Goal: Task Accomplishment & Management: Manage account settings

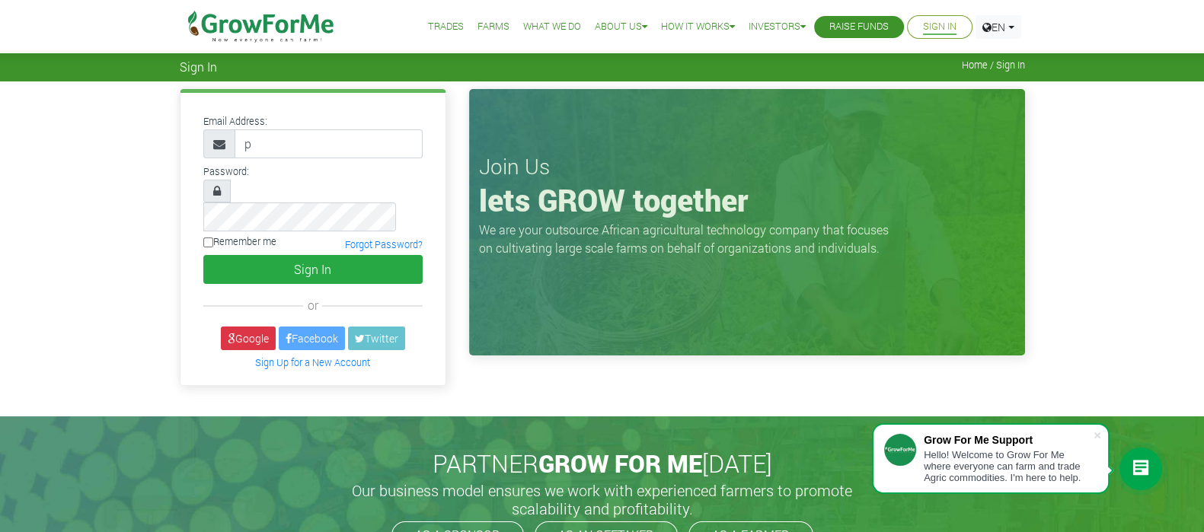
type input "[EMAIL_ADDRESS][DOMAIN_NAME]"
click at [203, 255] on button "Sign In" at bounding box center [312, 269] width 219 height 29
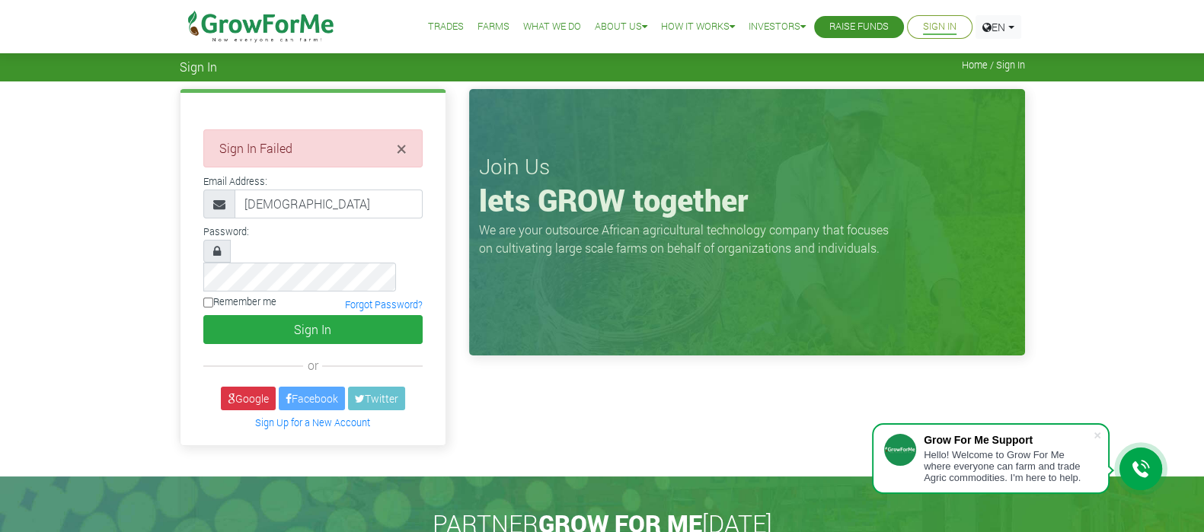
type input "[EMAIL_ADDRESS][DOMAIN_NAME]"
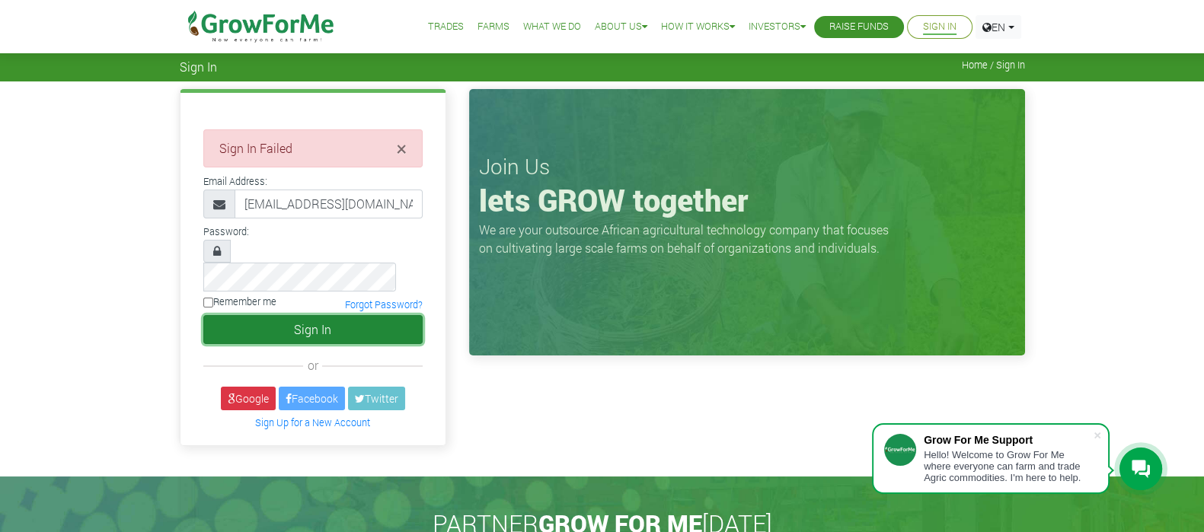
click at [238, 315] on button "Sign In" at bounding box center [312, 329] width 219 height 29
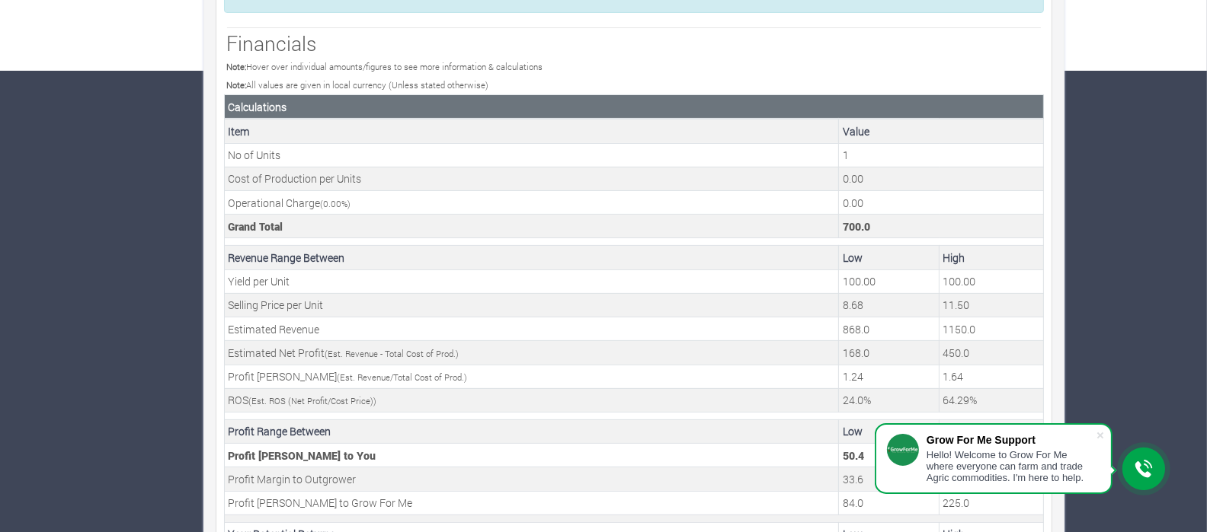
scroll to position [521, 0]
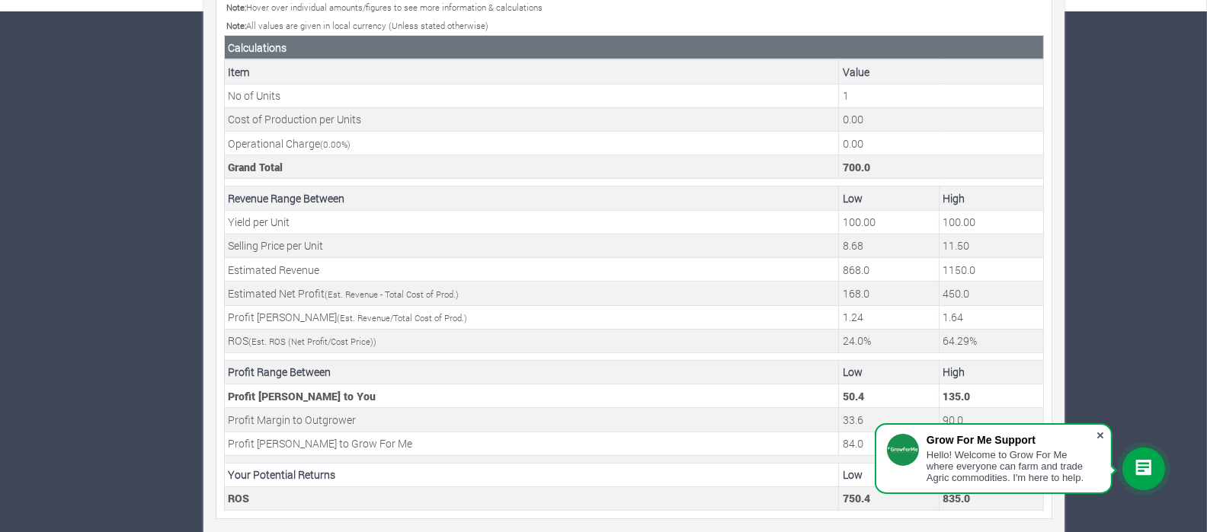
click at [1103, 436] on span at bounding box center [1099, 435] width 15 height 15
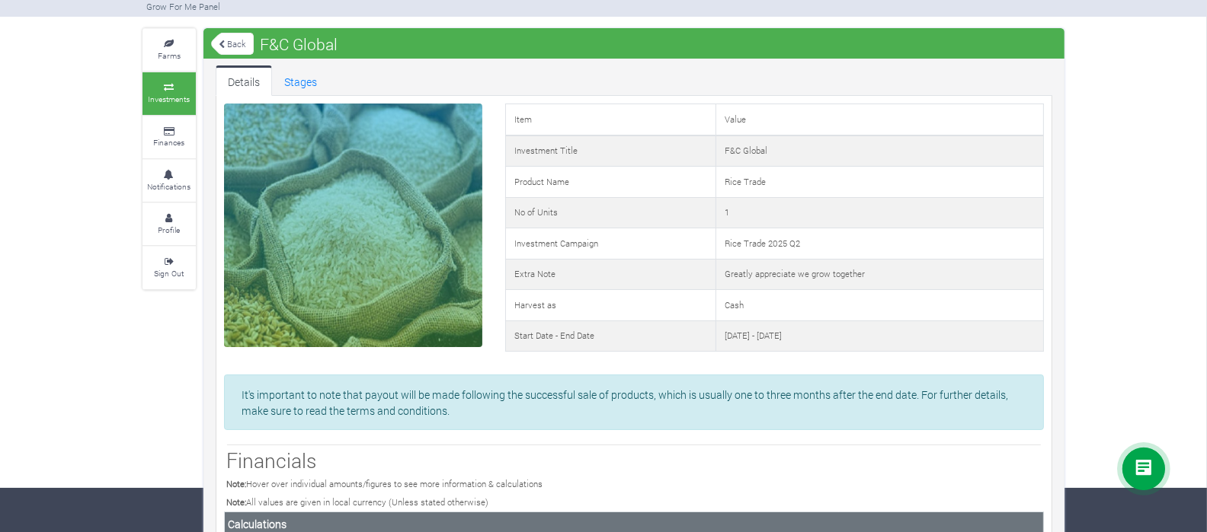
scroll to position [45, 0]
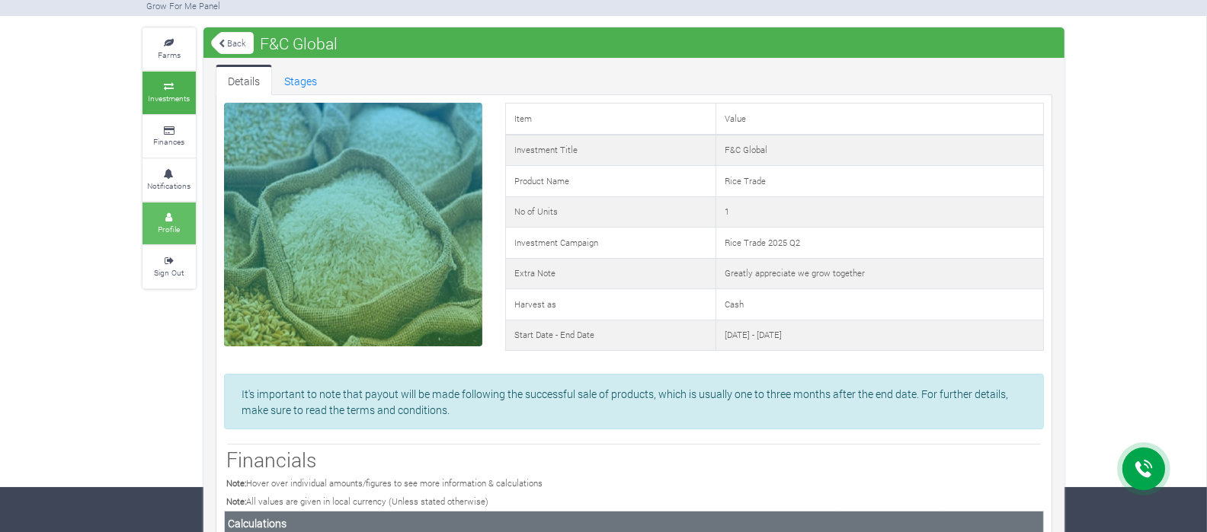
click at [174, 216] on icon at bounding box center [169, 218] width 46 height 8
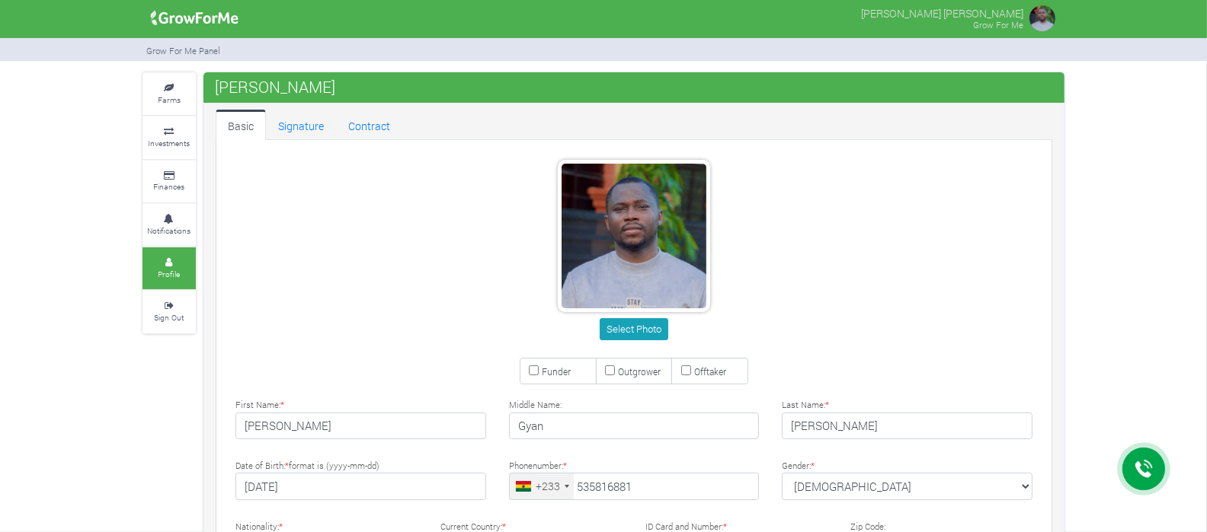
type input "53 581 6881"
click at [309, 114] on link "Signature" at bounding box center [301, 125] width 70 height 30
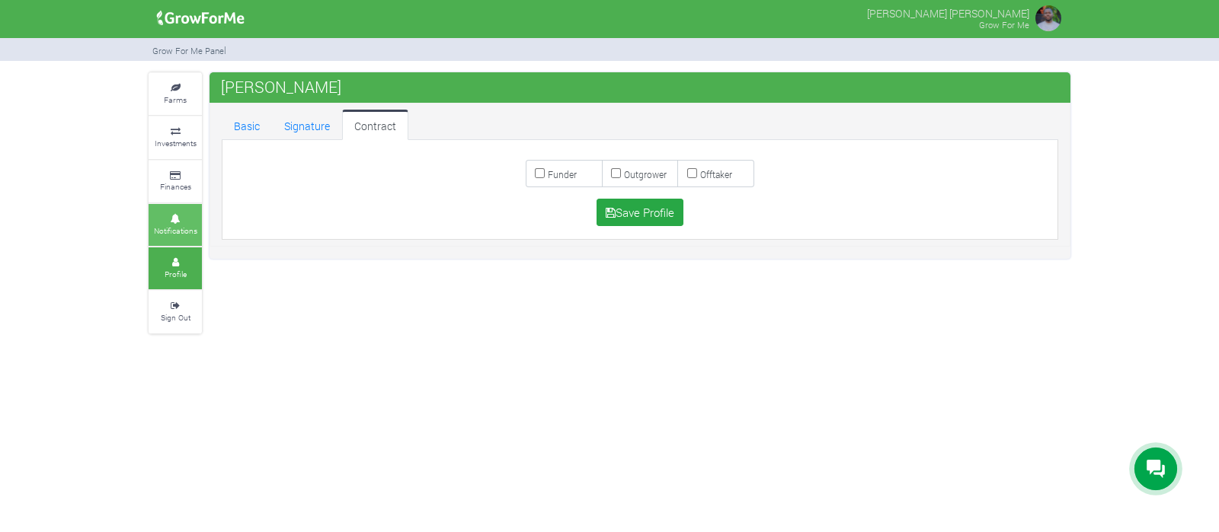
click at [174, 207] on link "Notifications" at bounding box center [175, 225] width 53 height 42
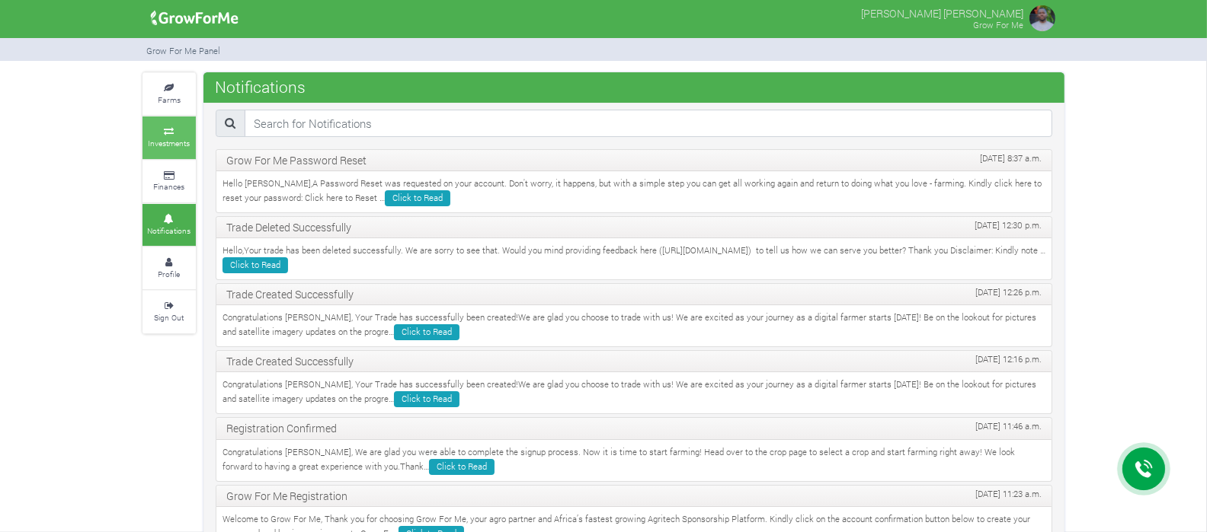
click at [174, 147] on small "Investments" at bounding box center [170, 143] width 42 height 11
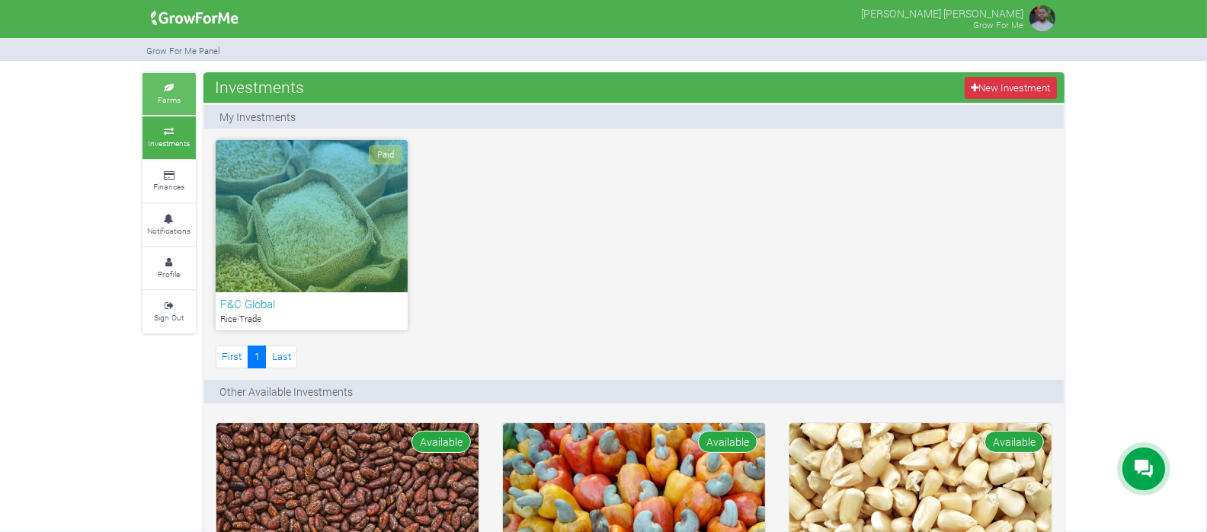
click at [171, 93] on link "Farms" at bounding box center [168, 94] width 53 height 42
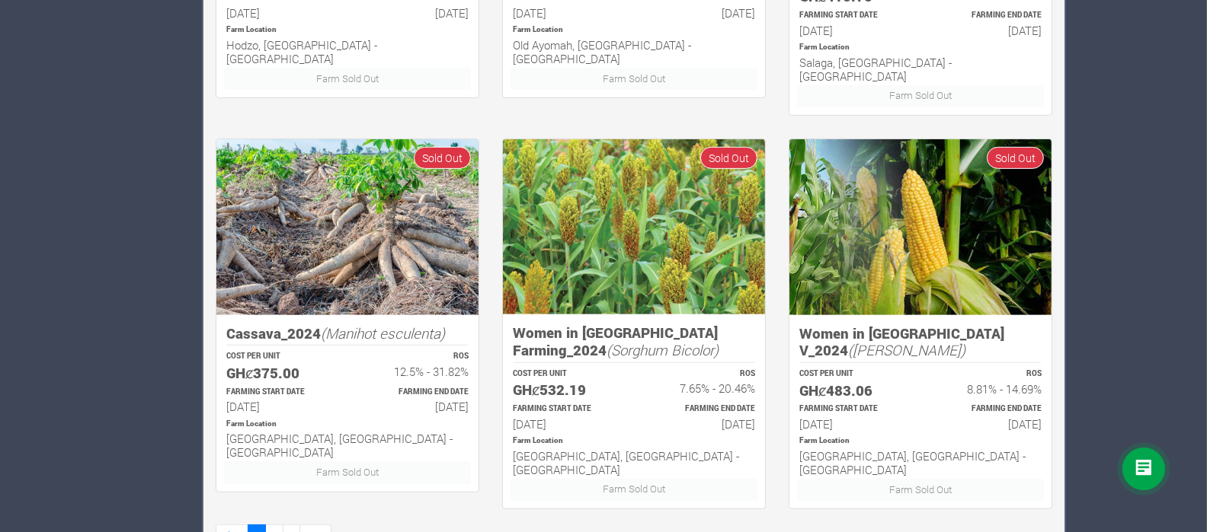
scroll to position [969, 0]
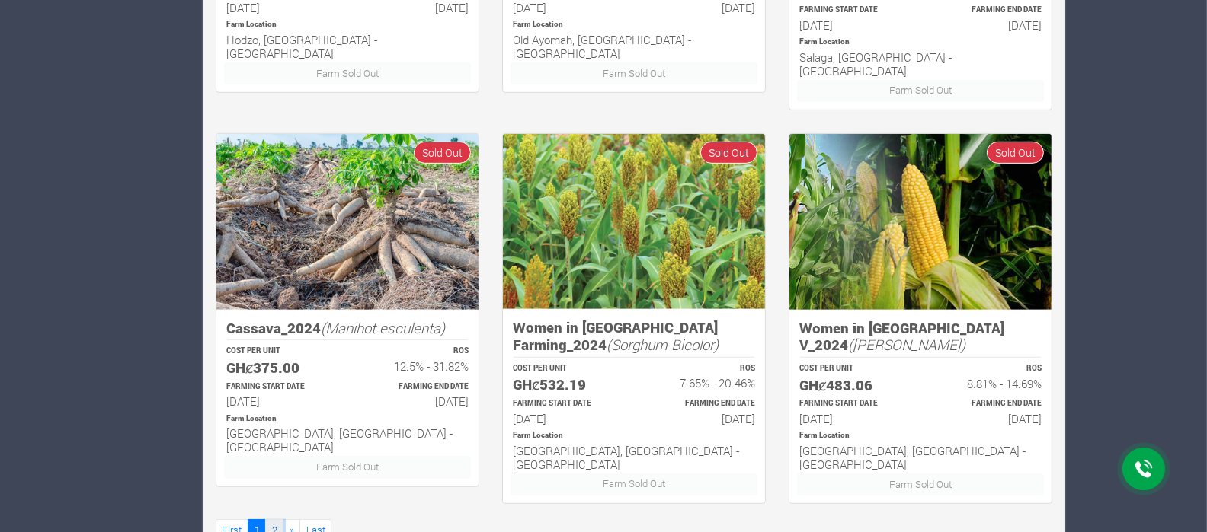
click at [278, 520] on link "2" at bounding box center [274, 531] width 18 height 22
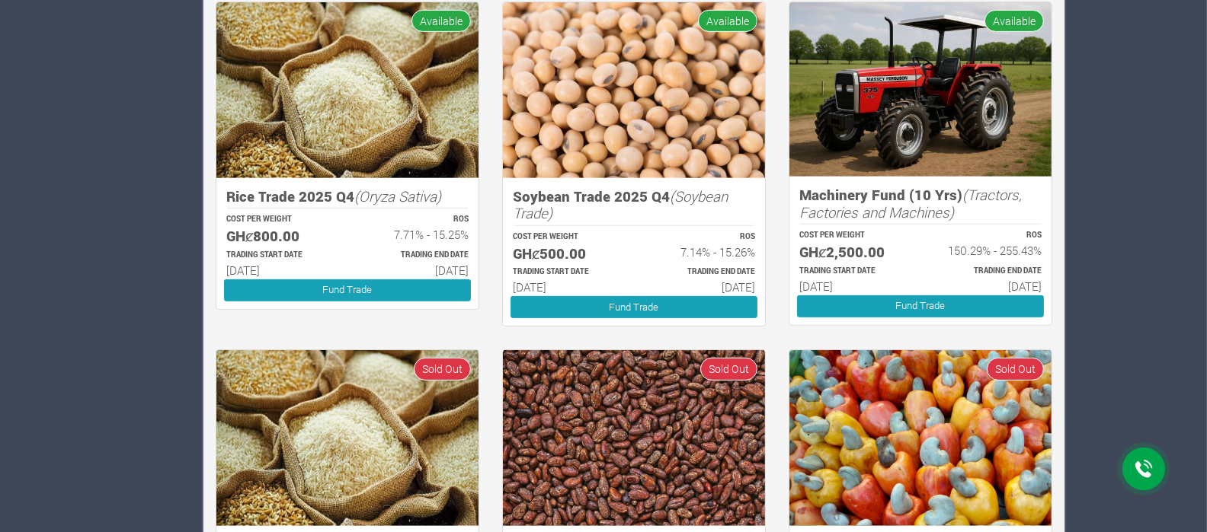
scroll to position [983, 0]
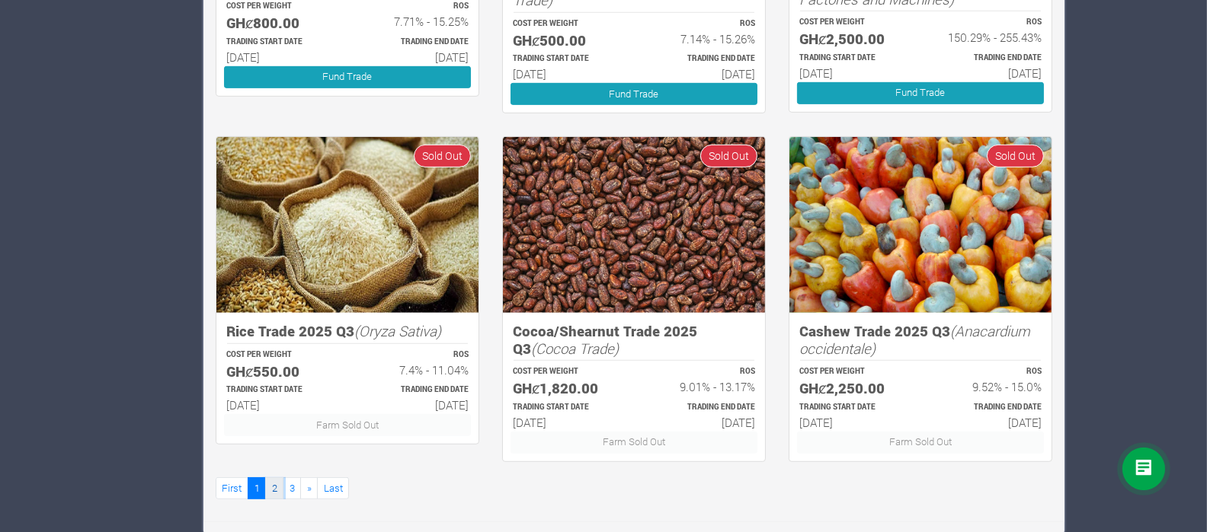
click at [277, 491] on link "2" at bounding box center [274, 489] width 18 height 22
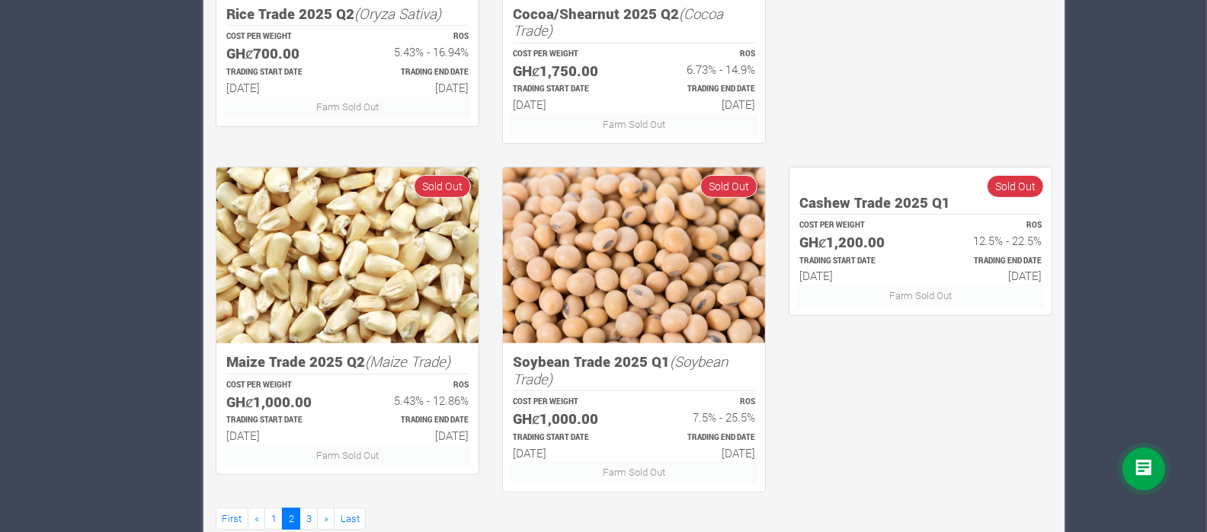
scroll to position [983, 0]
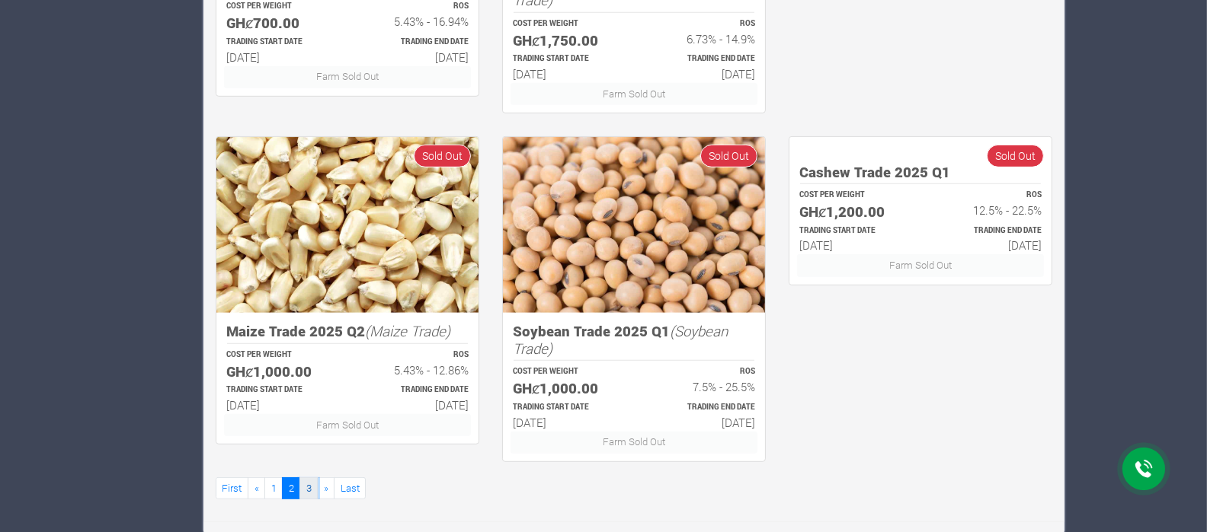
click at [308, 489] on link "3" at bounding box center [308, 489] width 18 height 22
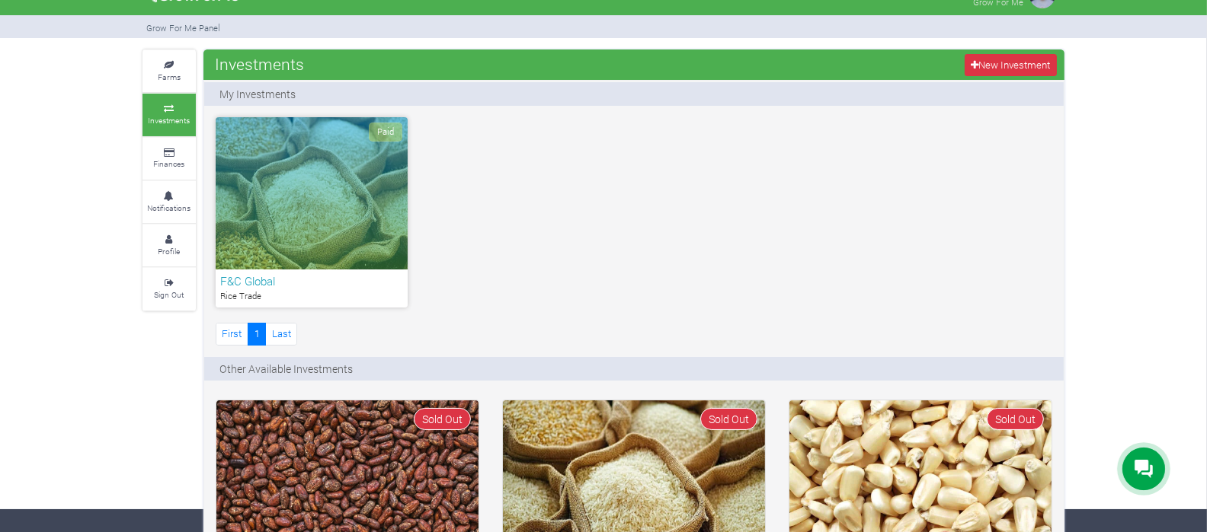
scroll to position [22, 0]
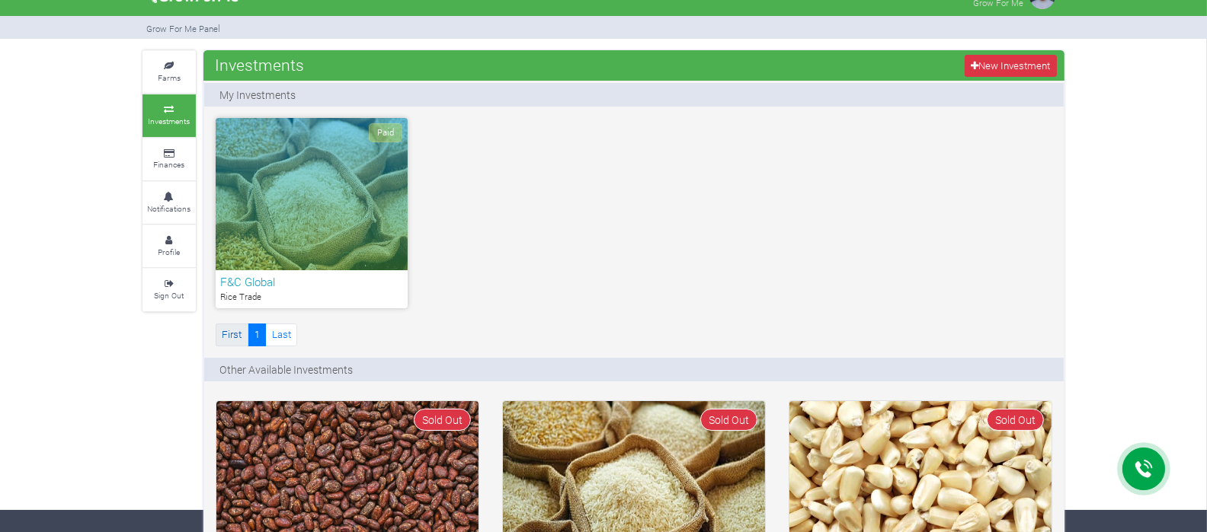
click at [235, 333] on link "First" at bounding box center [232, 335] width 33 height 22
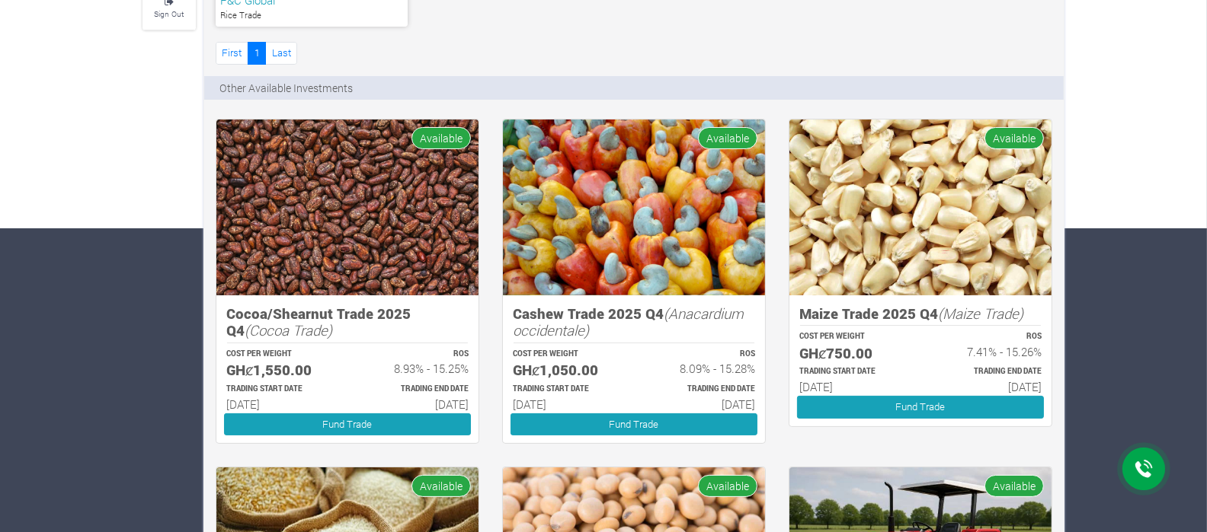
scroll to position [307, 0]
